Goal: Transaction & Acquisition: Subscribe to service/newsletter

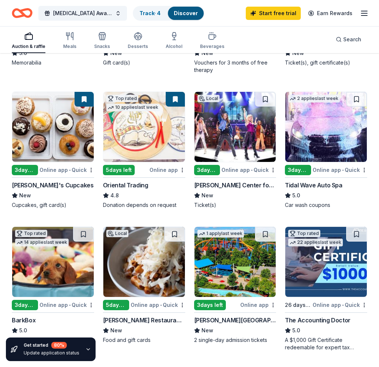
scroll to position [188, 0]
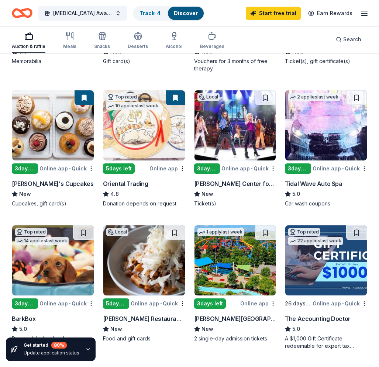
click at [123, 169] on div "5 days left" at bounding box center [119, 169] width 32 height 10
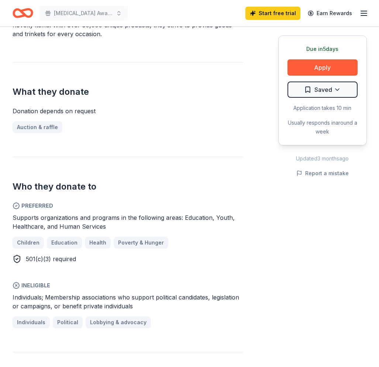
scroll to position [256, 0]
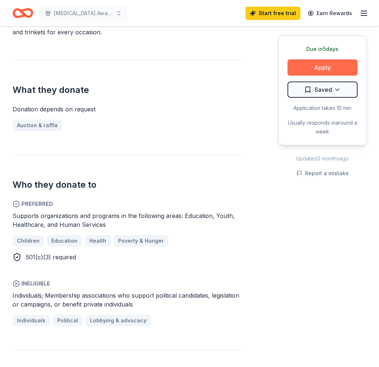
click at [335, 69] on button "Apply" at bounding box center [323, 67] width 70 height 16
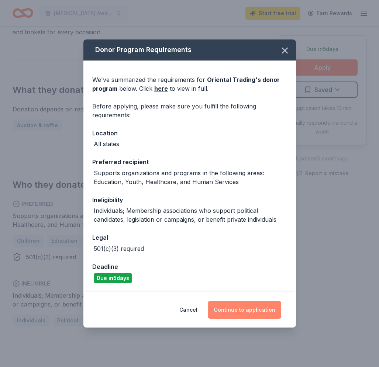
click at [249, 311] on button "Continue to application" at bounding box center [244, 310] width 73 height 18
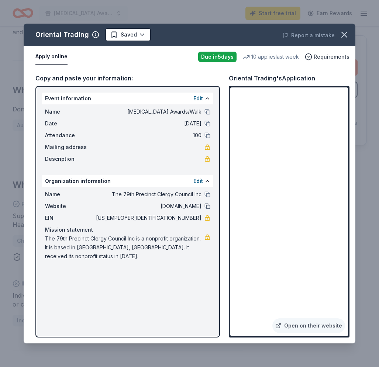
click at [209, 206] on button at bounding box center [208, 207] width 6 height 6
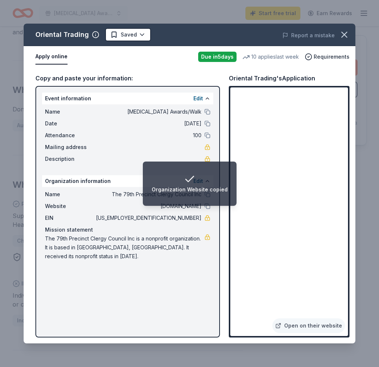
click at [209, 197] on li "Organization Website copied" at bounding box center [190, 184] width 94 height 44
click at [126, 200] on div "Name The 79th Precinct Clergy Council Inc Website www.79clergy.org EIN 37-15522…" at bounding box center [127, 225] width 171 height 77
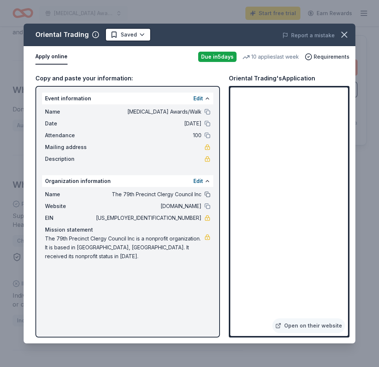
click at [208, 195] on button at bounding box center [208, 195] width 6 height 6
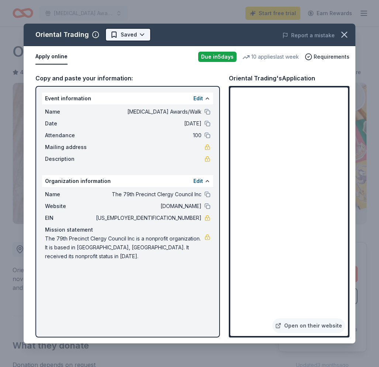
click at [113, 35] on html "Breast Cancer Awards/Walk Start free trial Earn Rewards Due in 5 days Share Ori…" at bounding box center [189, 183] width 379 height 367
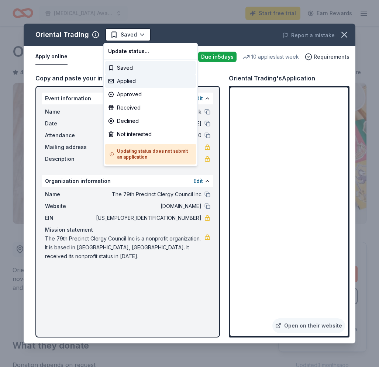
click at [128, 82] on div "Applied" at bounding box center [150, 81] width 91 height 13
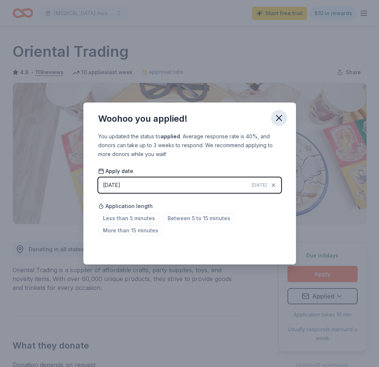
click at [282, 120] on icon "button" at bounding box center [279, 118] width 5 height 5
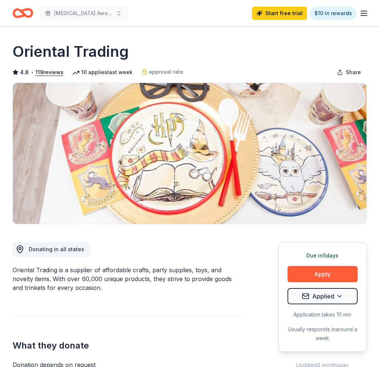
click at [27, 13] on icon "Home" at bounding box center [23, 12] width 21 height 17
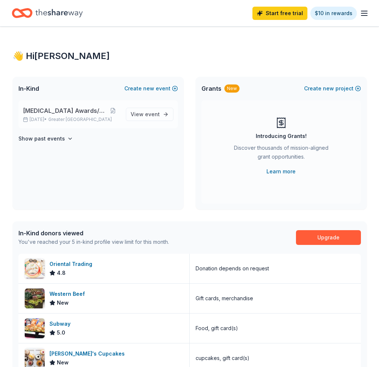
click at [85, 112] on span "Breast Cancer Awards/Walk" at bounding box center [64, 110] width 83 height 9
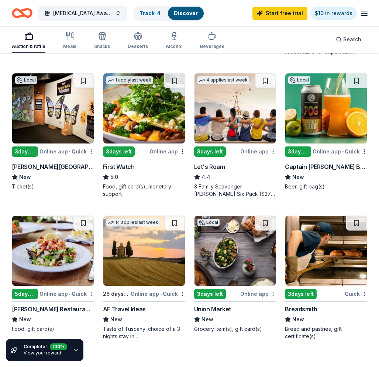
scroll to position [482, 0]
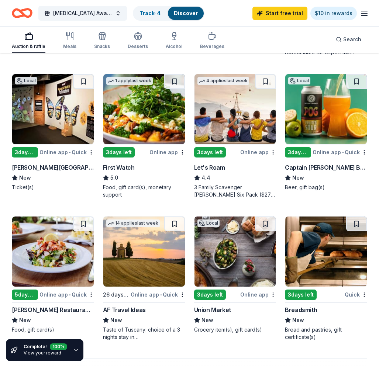
click at [221, 295] on div "3 days left" at bounding box center [210, 295] width 32 height 10
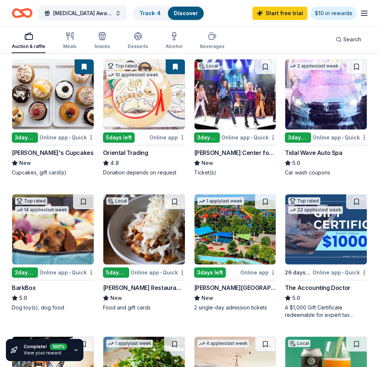
scroll to position [219, 0]
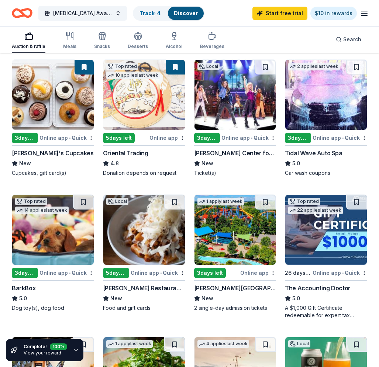
click at [76, 352] on icon "button" at bounding box center [76, 351] width 6 height 6
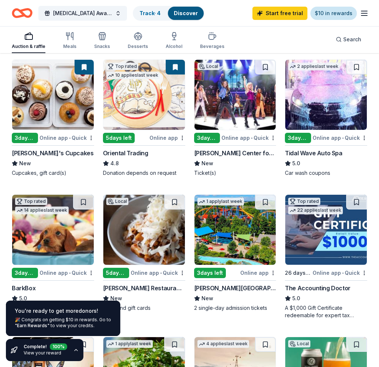
click at [332, 16] on link "$10 in rewards" at bounding box center [334, 13] width 47 height 13
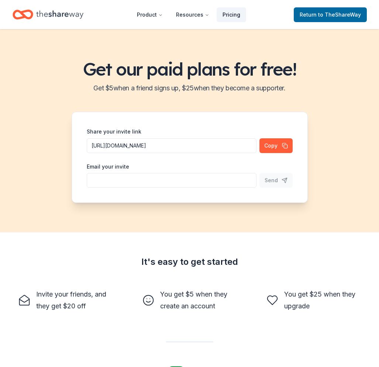
click at [235, 16] on link "Pricing" at bounding box center [232, 14] width 30 height 15
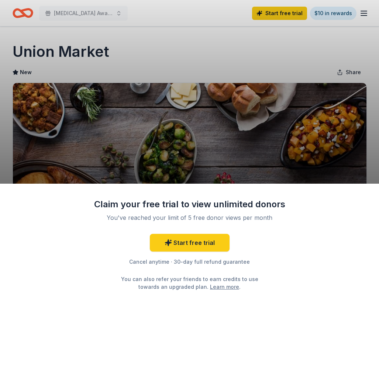
click at [212, 155] on div "Claim your free trial to view unlimited donors You've reached your limit of 5 f…" at bounding box center [189, 183] width 379 height 367
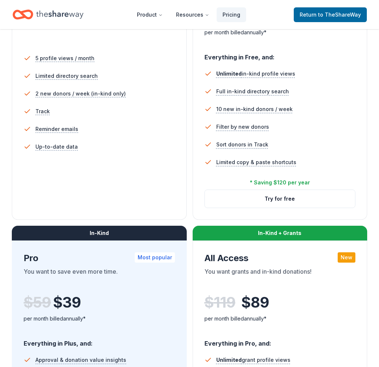
scroll to position [204, 0]
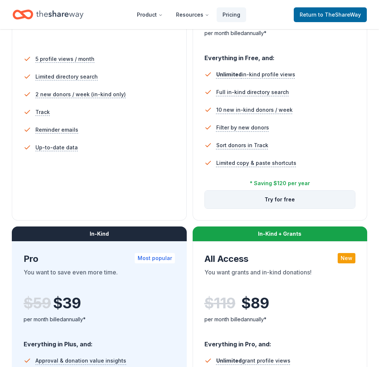
click at [291, 202] on button "Try for free" at bounding box center [280, 200] width 151 height 18
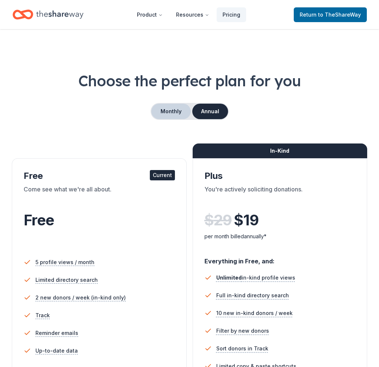
click at [174, 111] on button "Monthly" at bounding box center [171, 112] width 40 height 16
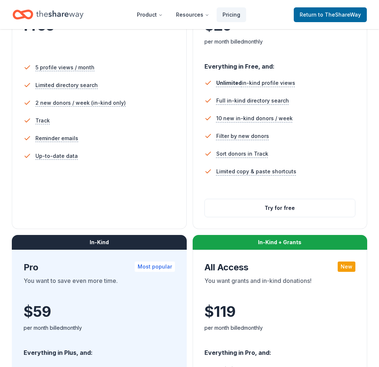
scroll to position [198, 0]
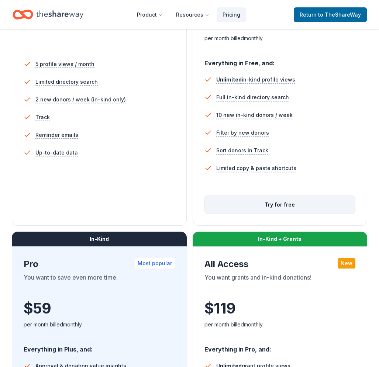
click at [277, 206] on button "Try for free" at bounding box center [280, 205] width 151 height 18
